Goal: Information Seeking & Learning: Find specific fact

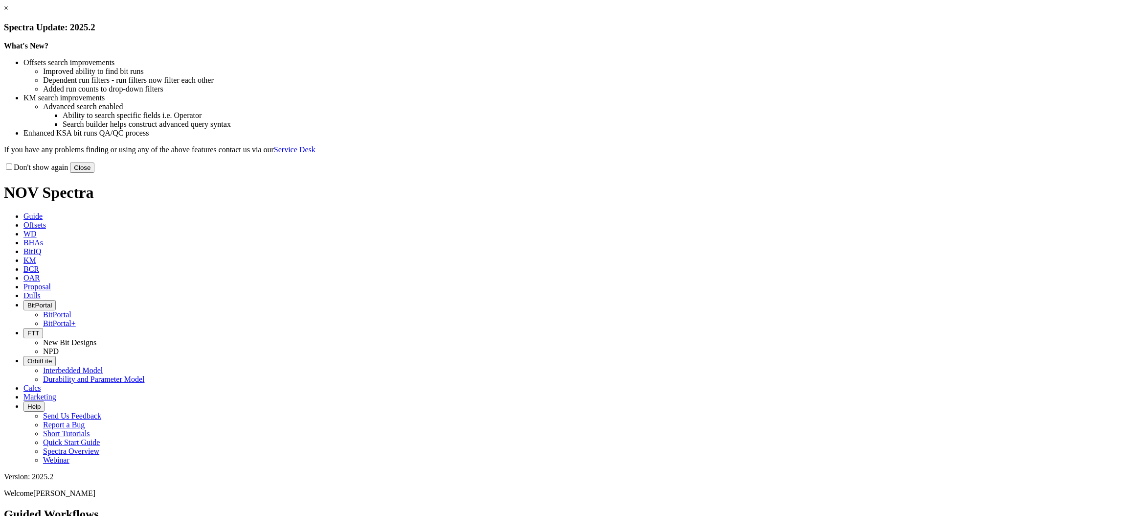
click at [94, 173] on button "Close" at bounding box center [82, 167] width 24 height 10
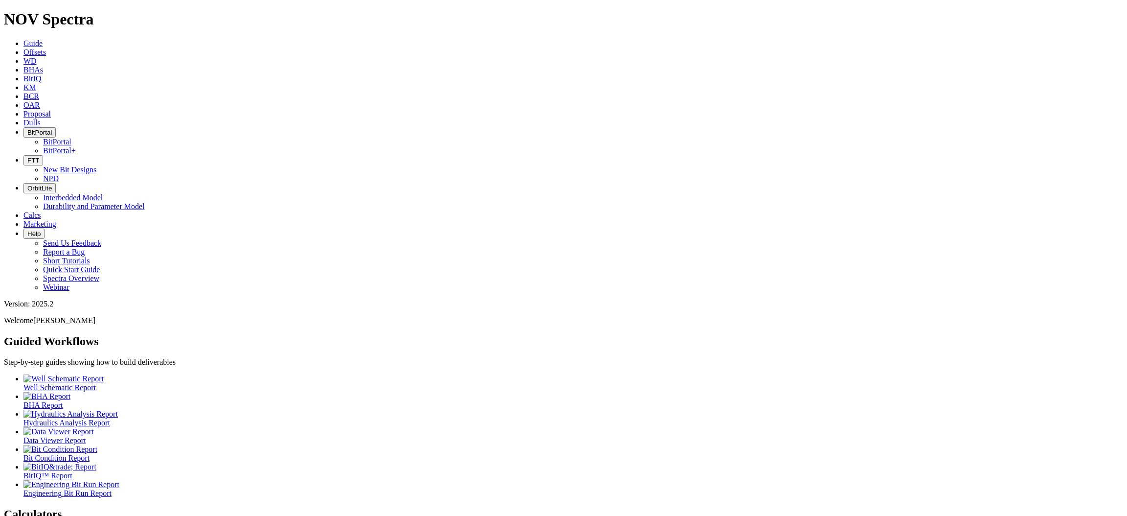
click at [46, 48] on span "Offsets" at bounding box center [34, 52] width 23 height 8
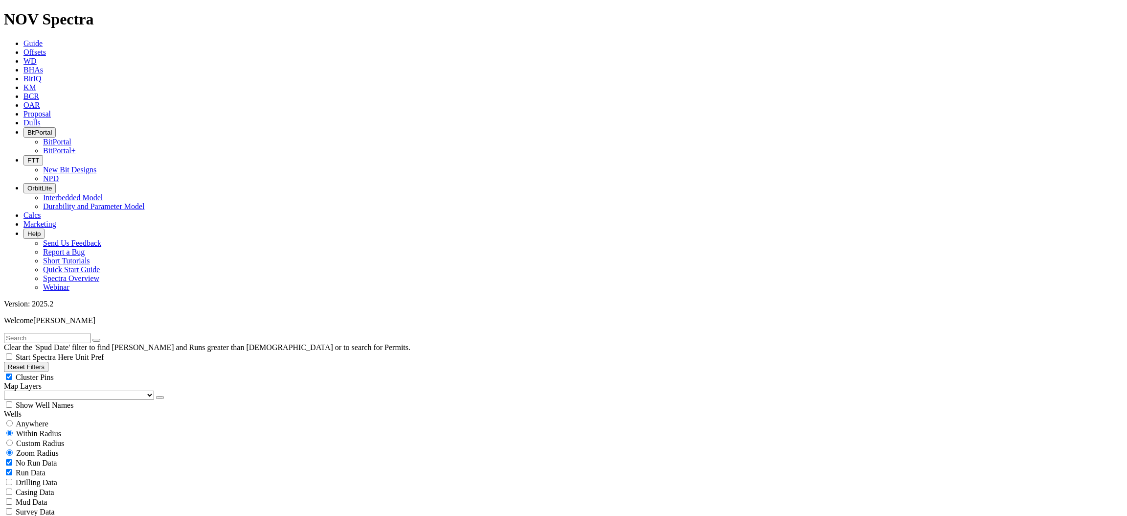
click at [91, 333] on input "text" at bounding box center [47, 338] width 87 height 10
click at [23, 419] on span "Anywhere" at bounding box center [32, 423] width 33 height 8
radio input "true"
radio input "false"
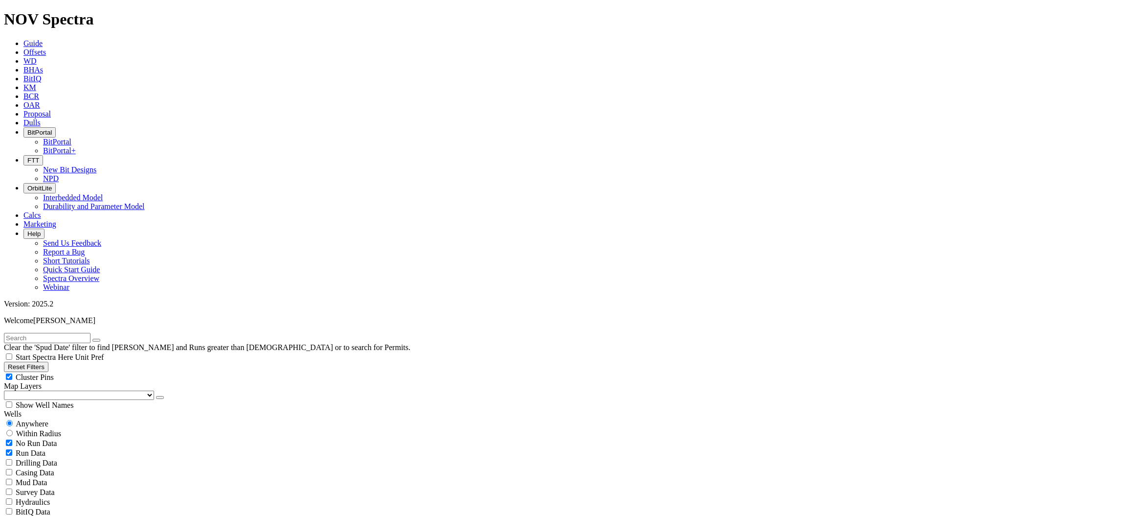
click at [46, 333] on input "text" at bounding box center [47, 338] width 87 height 10
click at [67, 333] on input "text" at bounding box center [47, 338] width 87 height 10
type input "Hibernia"
click at [102, 339] on button "submit" at bounding box center [106, 340] width 8 height 3
radio input "false"
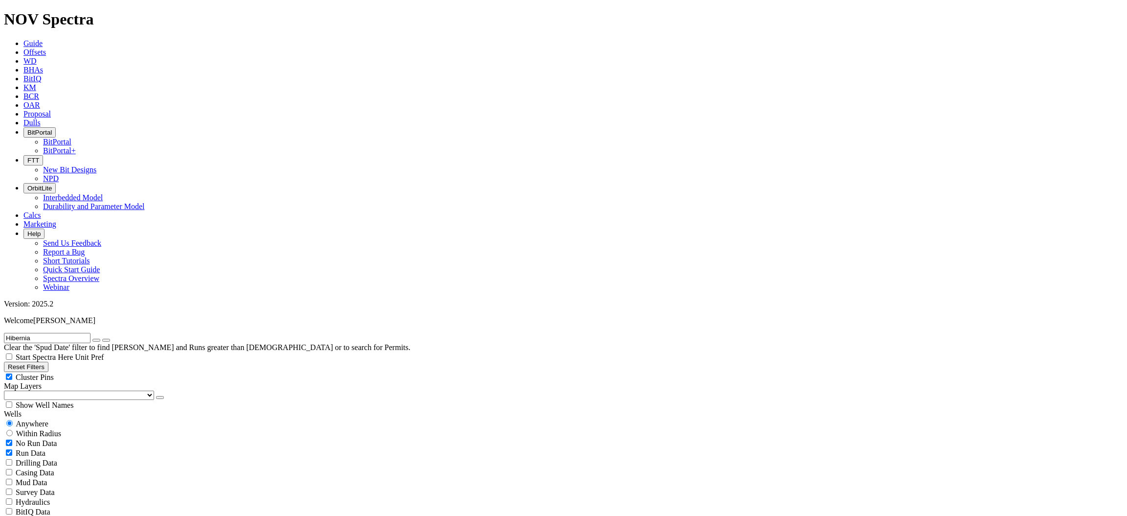
radio input "true"
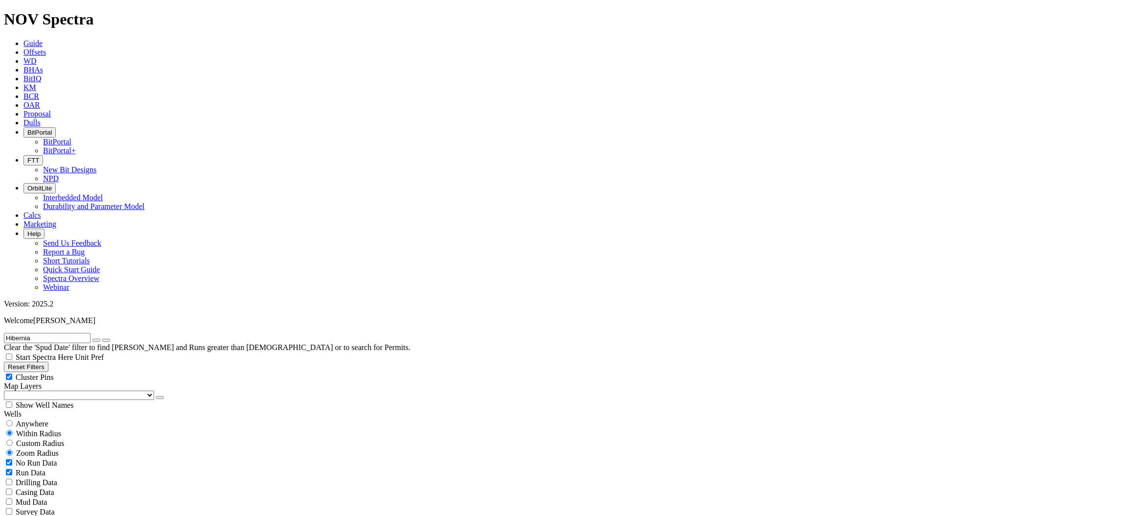
type input "[DATE]"
click at [96, 340] on icon "button" at bounding box center [96, 340] width 0 height 0
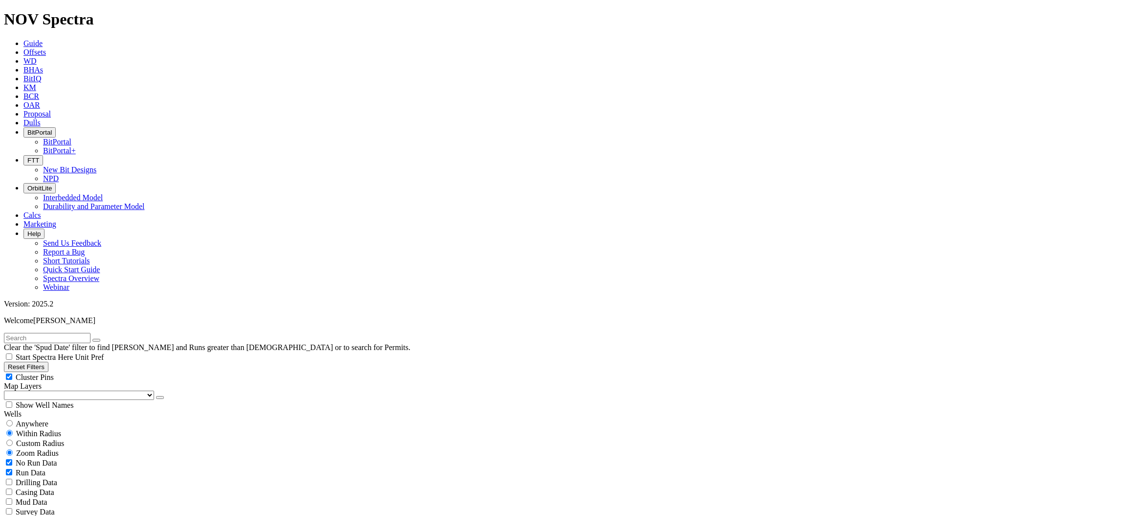
click at [91, 333] on input "text" at bounding box center [47, 338] width 87 height 10
type input "equinor"
click at [110, 339] on button "submit" at bounding box center [106, 340] width 8 height 3
click at [31, 419] on span "Anywhere" at bounding box center [32, 423] width 33 height 8
radio input "true"
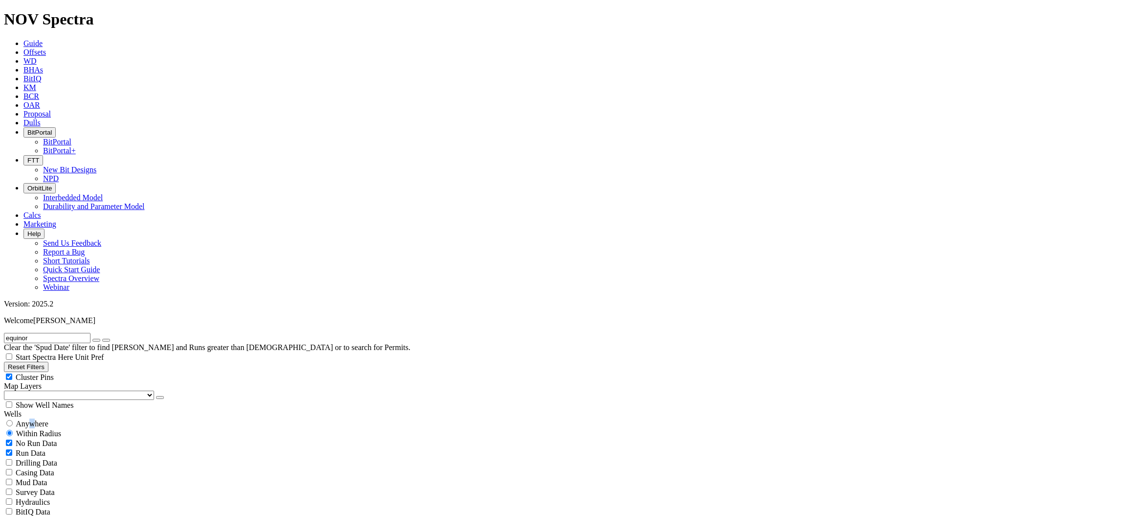
radio input "false"
radio input "true"
